Goal: Navigation & Orientation: Find specific page/section

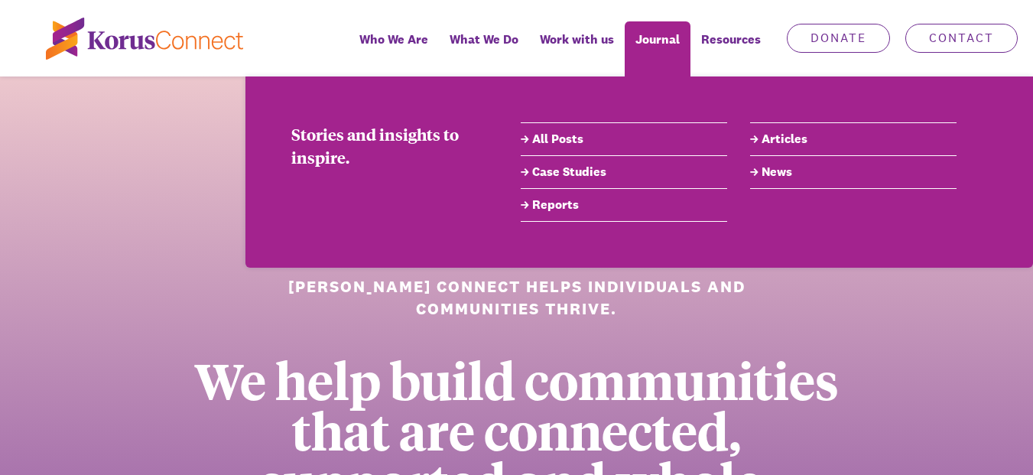
click at [566, 141] on link "All Posts" at bounding box center [624, 139] width 206 height 18
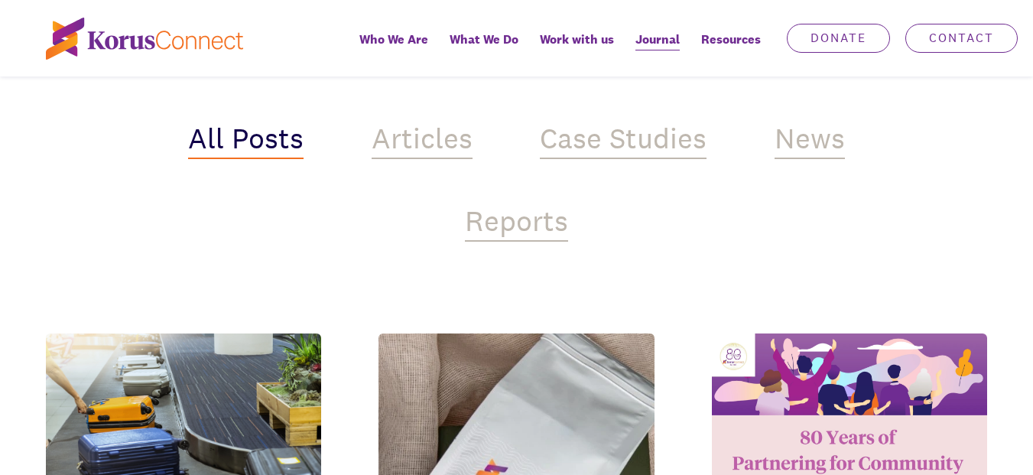
scroll to position [688, 0]
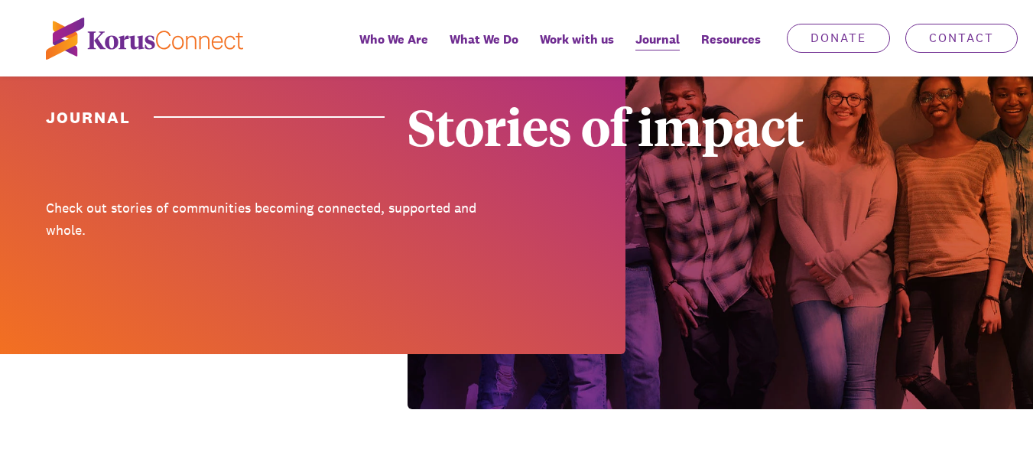
scroll to position [153, 0]
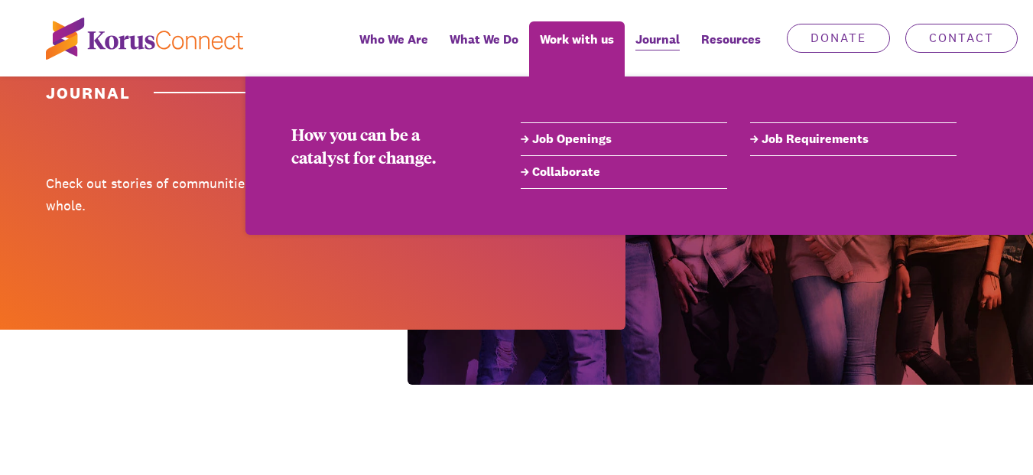
click at [782, 139] on link "Job Requirements" at bounding box center [853, 139] width 206 height 18
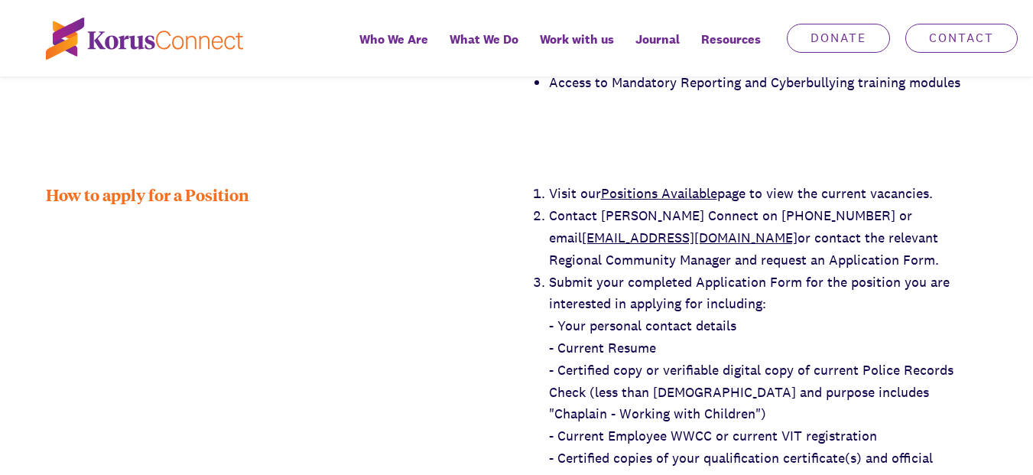
scroll to position [2828, 0]
